Goal: Task Accomplishment & Management: Manage account settings

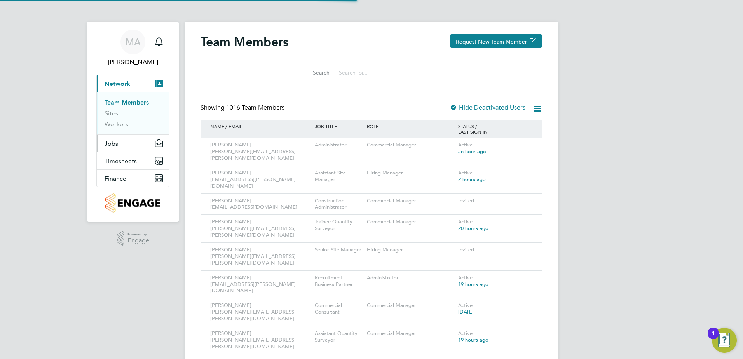
click at [110, 144] on span "Jobs" at bounding box center [112, 143] width 14 height 7
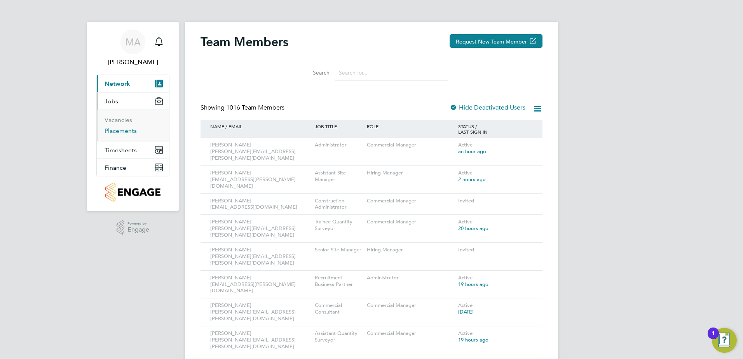
click at [121, 131] on link "Placements" at bounding box center [121, 130] width 32 height 7
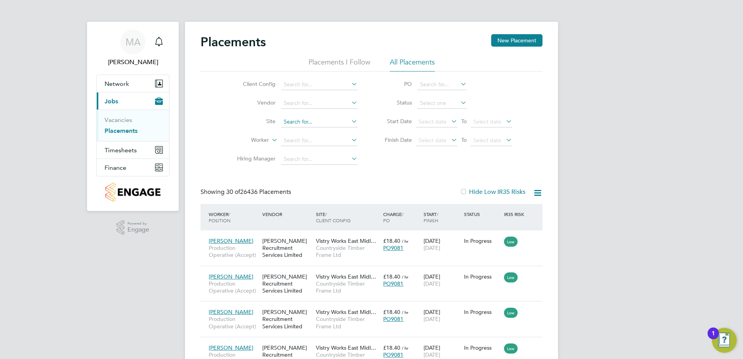
click at [298, 124] on input at bounding box center [319, 122] width 77 height 11
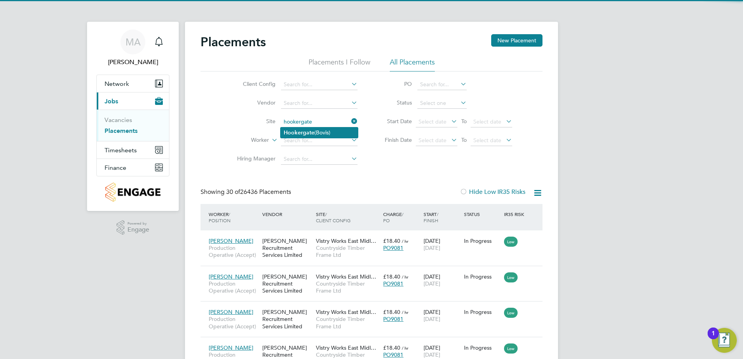
click at [309, 132] on b "Hookergate" at bounding box center [299, 132] width 31 height 7
type input "Hookergate (Bovis)"
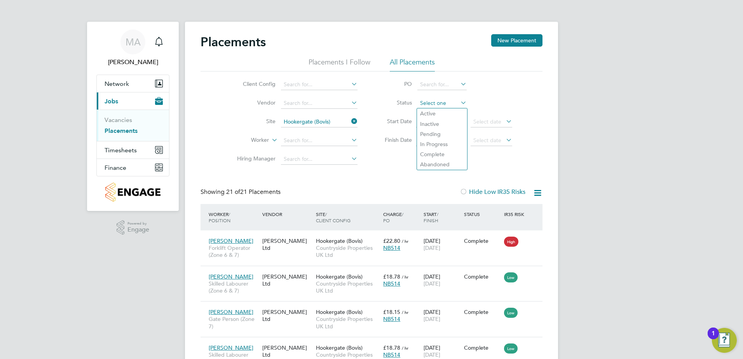
click at [447, 103] on input at bounding box center [441, 103] width 49 height 11
click at [440, 118] on li "Active" at bounding box center [442, 113] width 50 height 10
type input "Active"
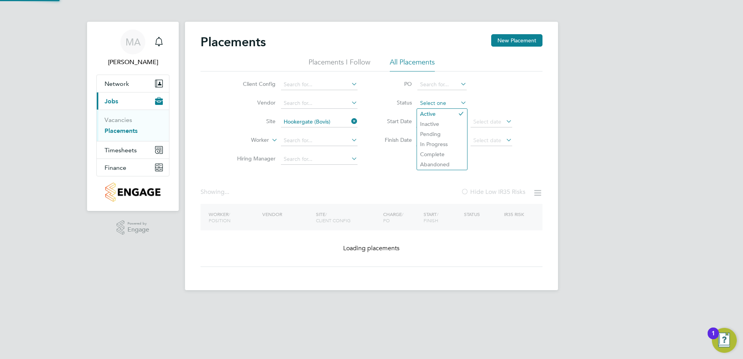
click at [444, 103] on input at bounding box center [441, 103] width 49 height 11
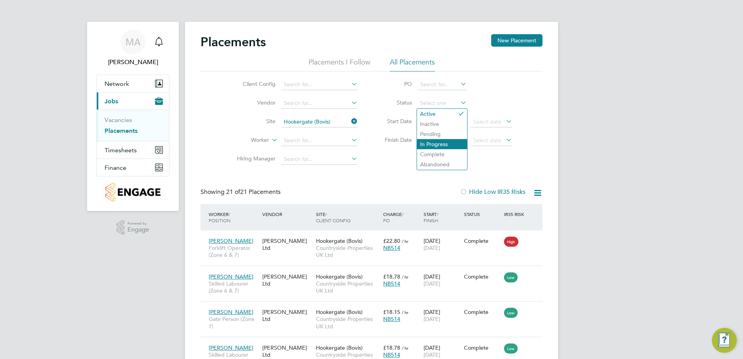
click at [443, 141] on li "In Progress" at bounding box center [442, 144] width 50 height 10
type input "In Progress"
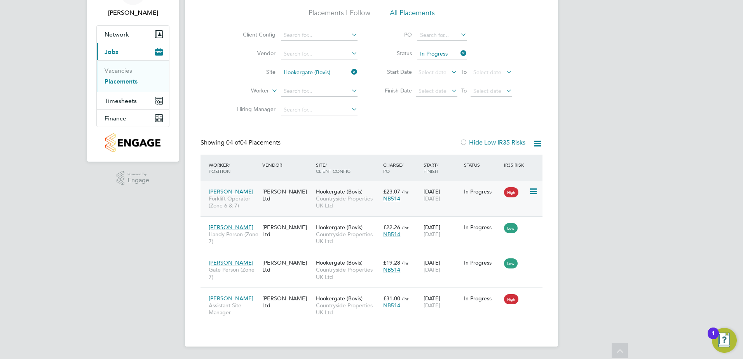
click at [440, 197] on span "[DATE]" at bounding box center [432, 198] width 17 height 7
click at [435, 301] on div "14 Jul 2025 17 Aug 2025" at bounding box center [442, 302] width 40 height 22
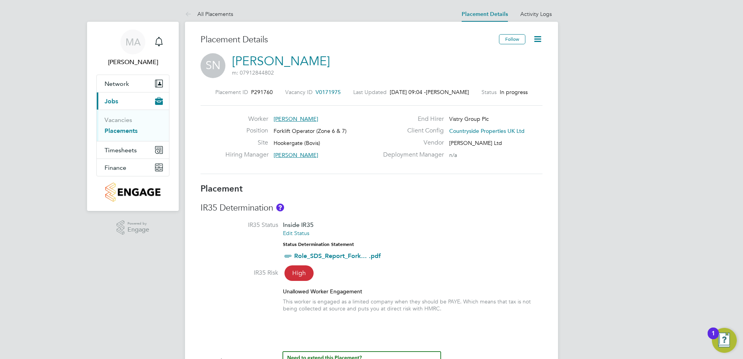
click at [537, 37] on icon at bounding box center [538, 39] width 10 height 10
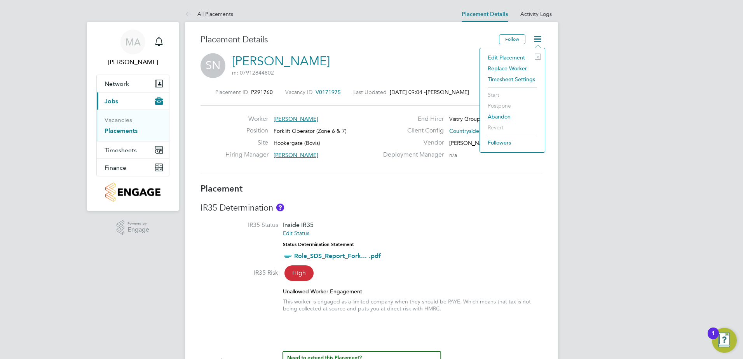
click at [515, 54] on li "Edit Placement e" at bounding box center [512, 57] width 57 height 11
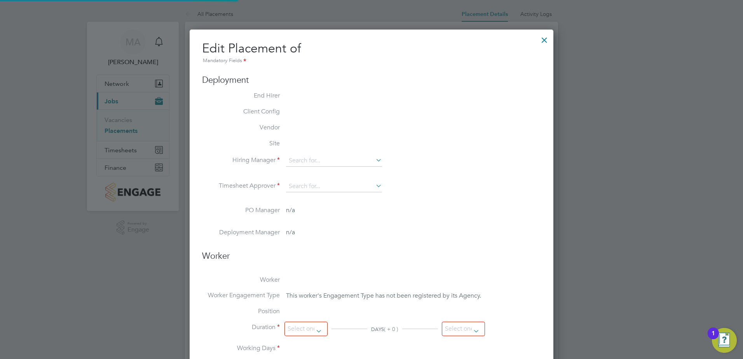
type input "[PERSON_NAME]"
type input "[DATE]"
type input "07:30"
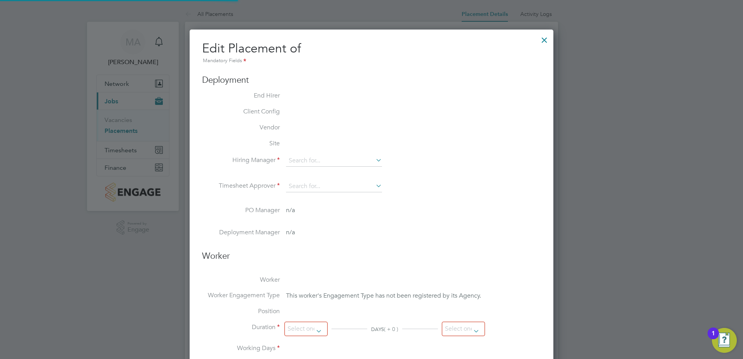
type input "16:30"
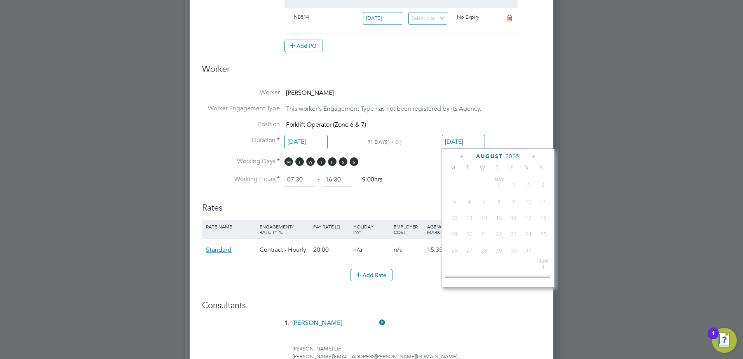
click at [461, 141] on input "[DATE]" at bounding box center [463, 142] width 43 height 14
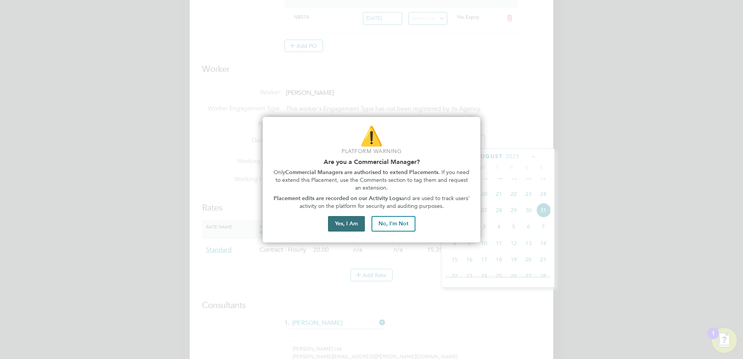
click at [349, 227] on button "Yes, I Am" at bounding box center [346, 224] width 37 height 16
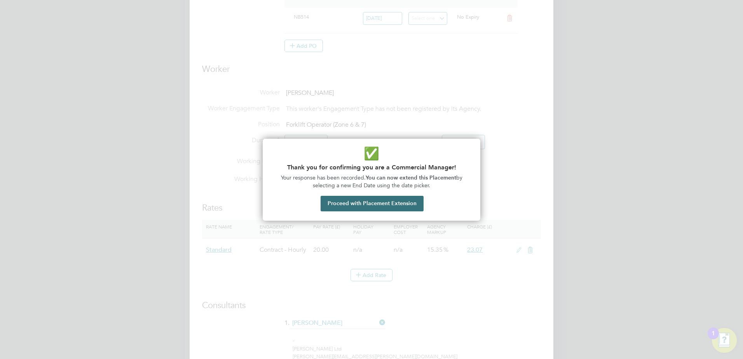
click at [365, 203] on button "Proceed with Placement Extension" at bounding box center [372, 204] width 103 height 16
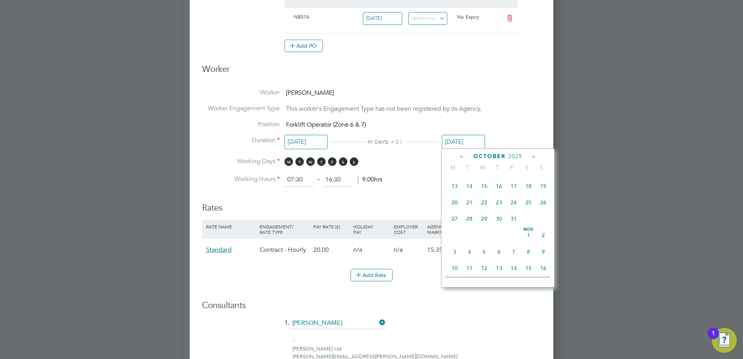
click at [515, 226] on span "31" at bounding box center [513, 218] width 15 height 15
type input "[DATE]"
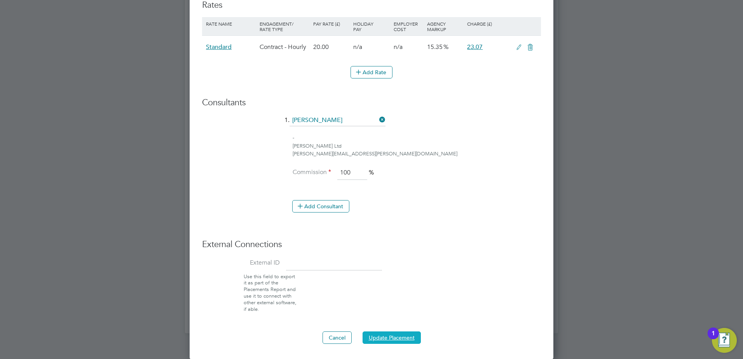
click at [391, 338] on button "Update Placement" at bounding box center [392, 338] width 58 height 12
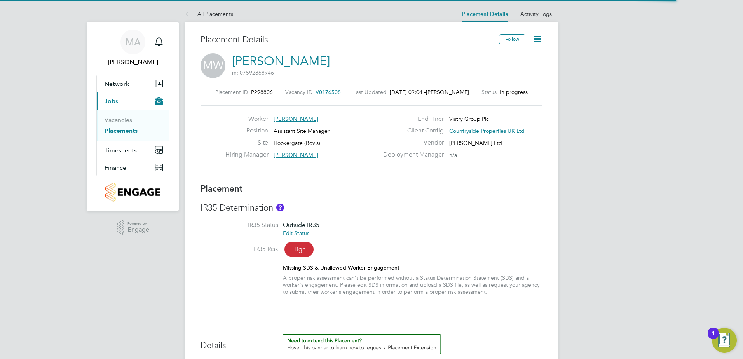
click at [536, 39] on icon at bounding box center [538, 39] width 10 height 10
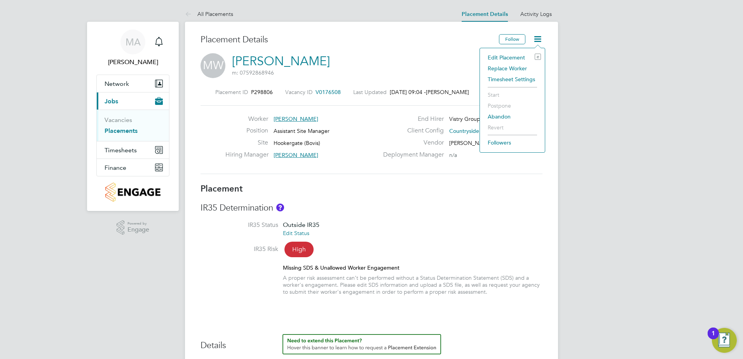
click at [515, 56] on li "Edit Placement e" at bounding box center [512, 57] width 57 height 11
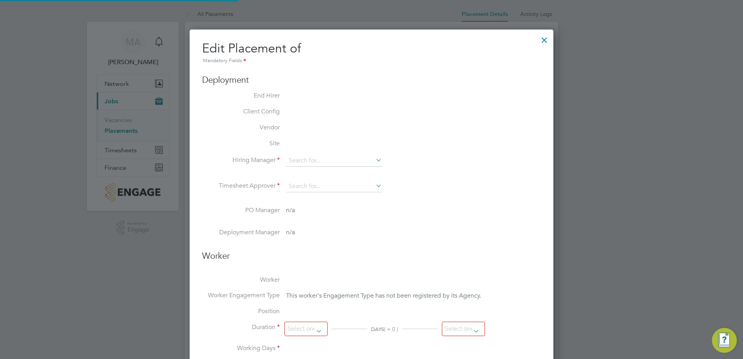
type input "[PERSON_NAME]"
type input "14 Jul 2025"
type input "17 Aug 2025"
type input "07:30"
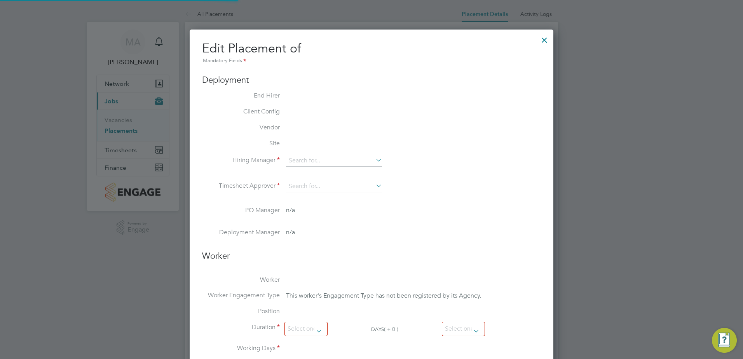
type input "16:30"
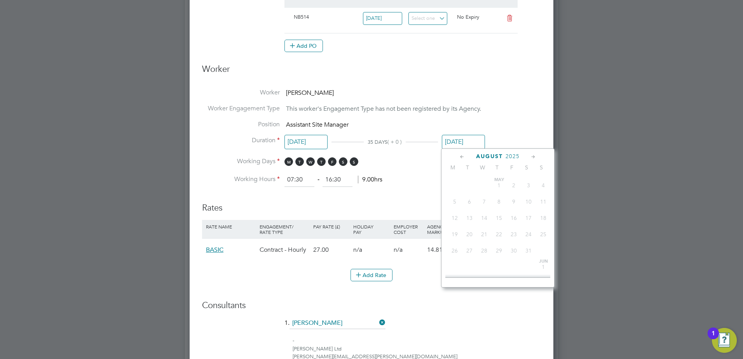
click at [458, 148] on div "All Placements Placement Details Activity Logs Placement Details Activity Logs …" at bounding box center [371, 107] width 373 height 824
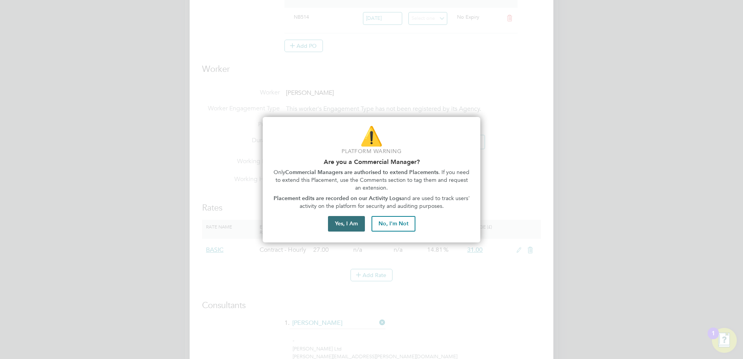
click at [344, 228] on button "Yes, I Am" at bounding box center [346, 224] width 37 height 16
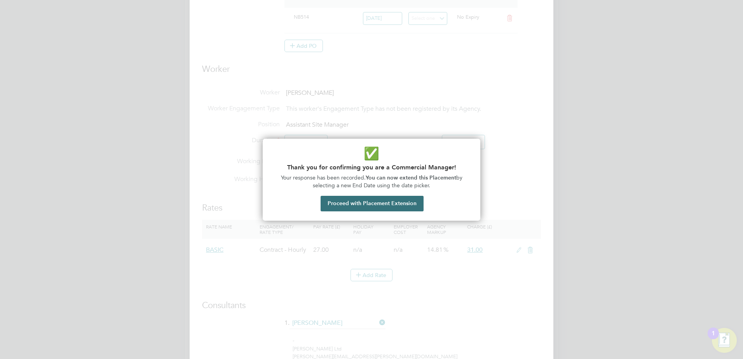
click at [354, 201] on button "Proceed with Placement Extension" at bounding box center [372, 204] width 103 height 16
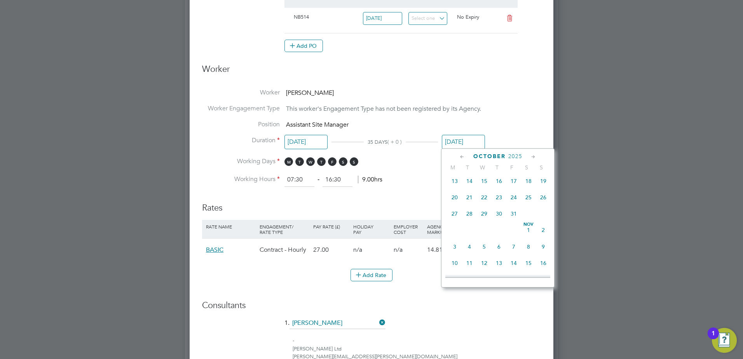
click at [513, 221] on span "31" at bounding box center [513, 213] width 15 height 15
type input "[DATE]"
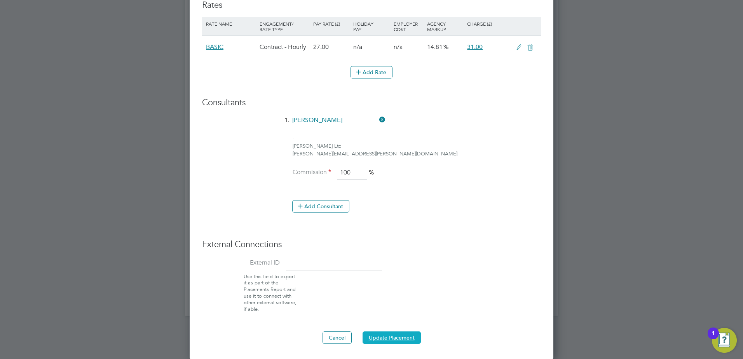
click at [401, 340] on button "Update Placement" at bounding box center [392, 338] width 58 height 12
